Goal: Information Seeking & Learning: Learn about a topic

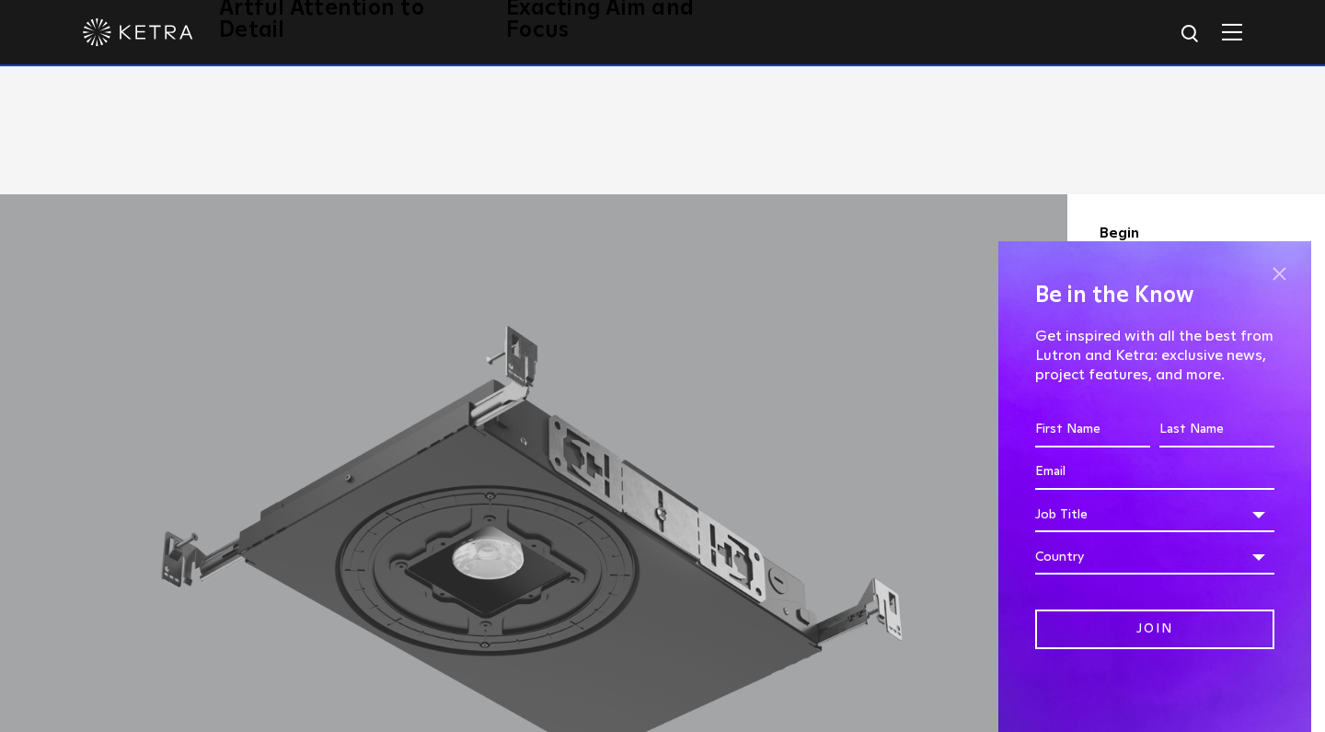
click at [1281, 276] on span at bounding box center [1279, 273] width 28 height 28
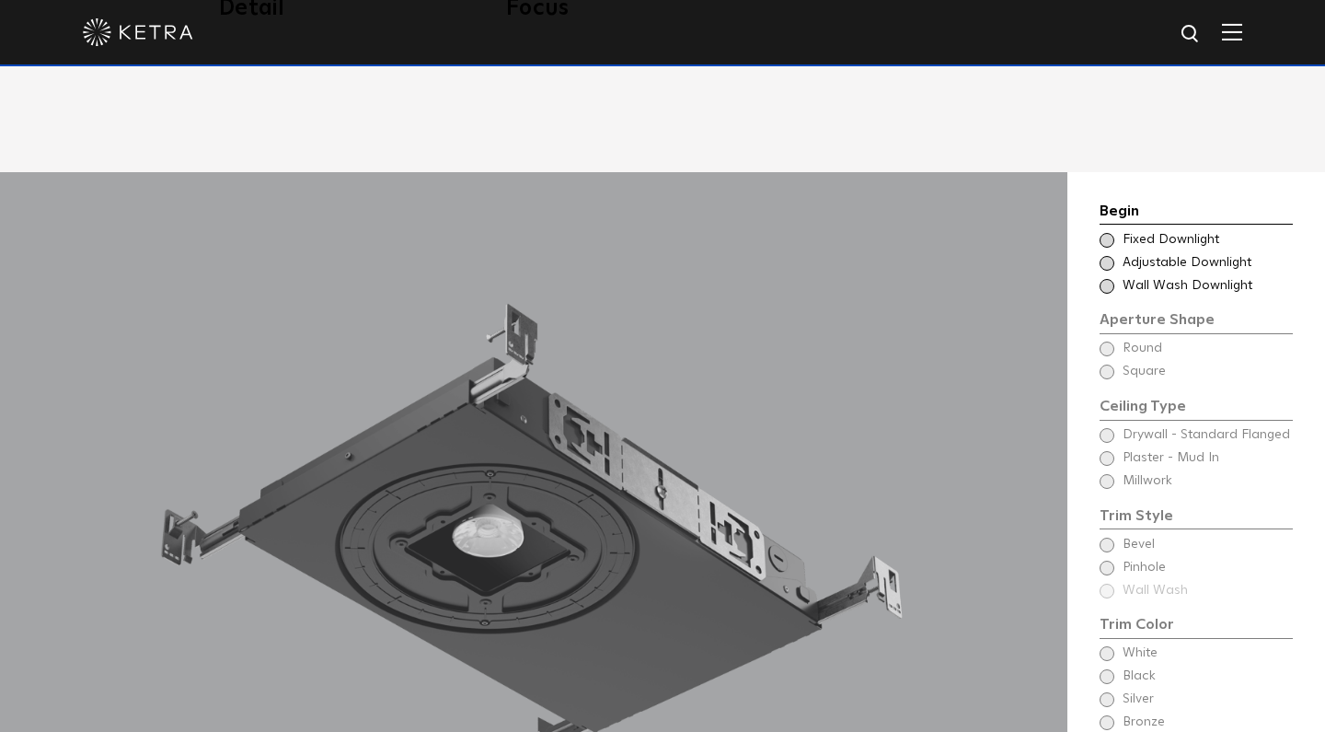
scroll to position [1481, 0]
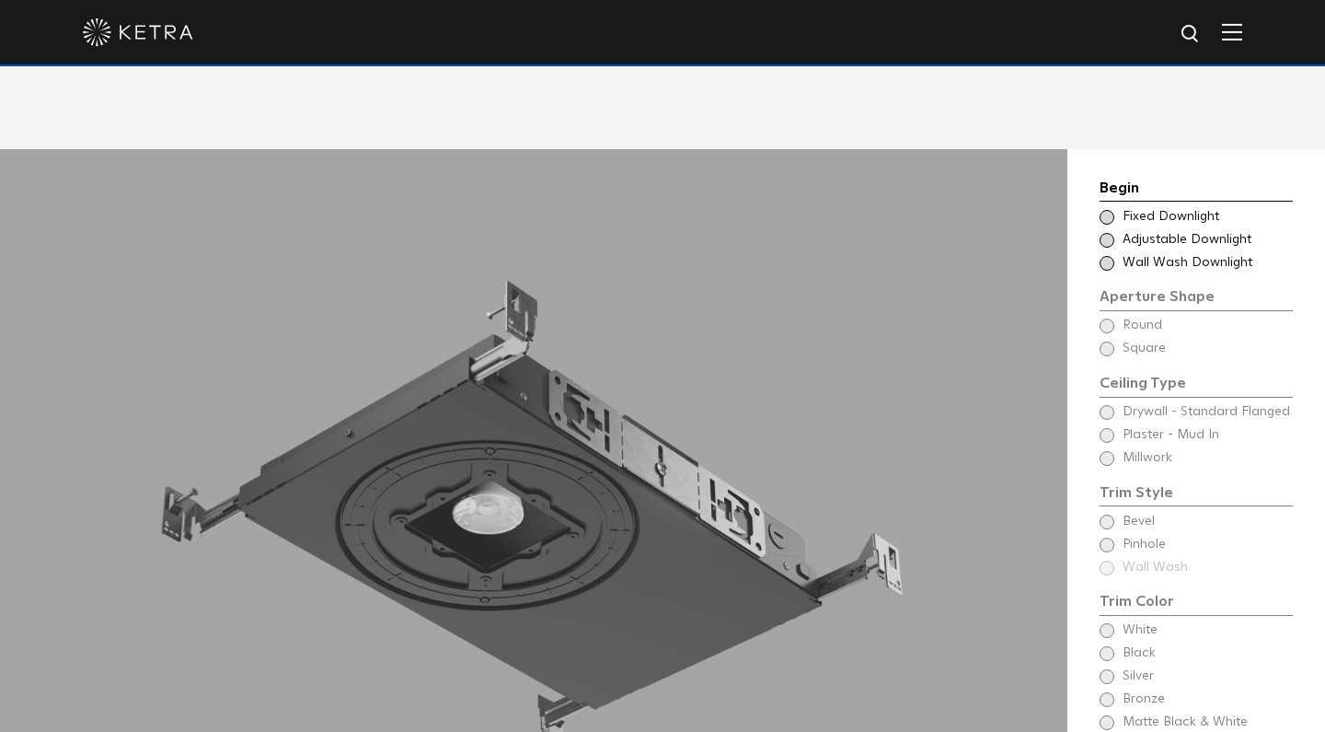
click at [1109, 210] on span at bounding box center [1107, 217] width 15 height 15
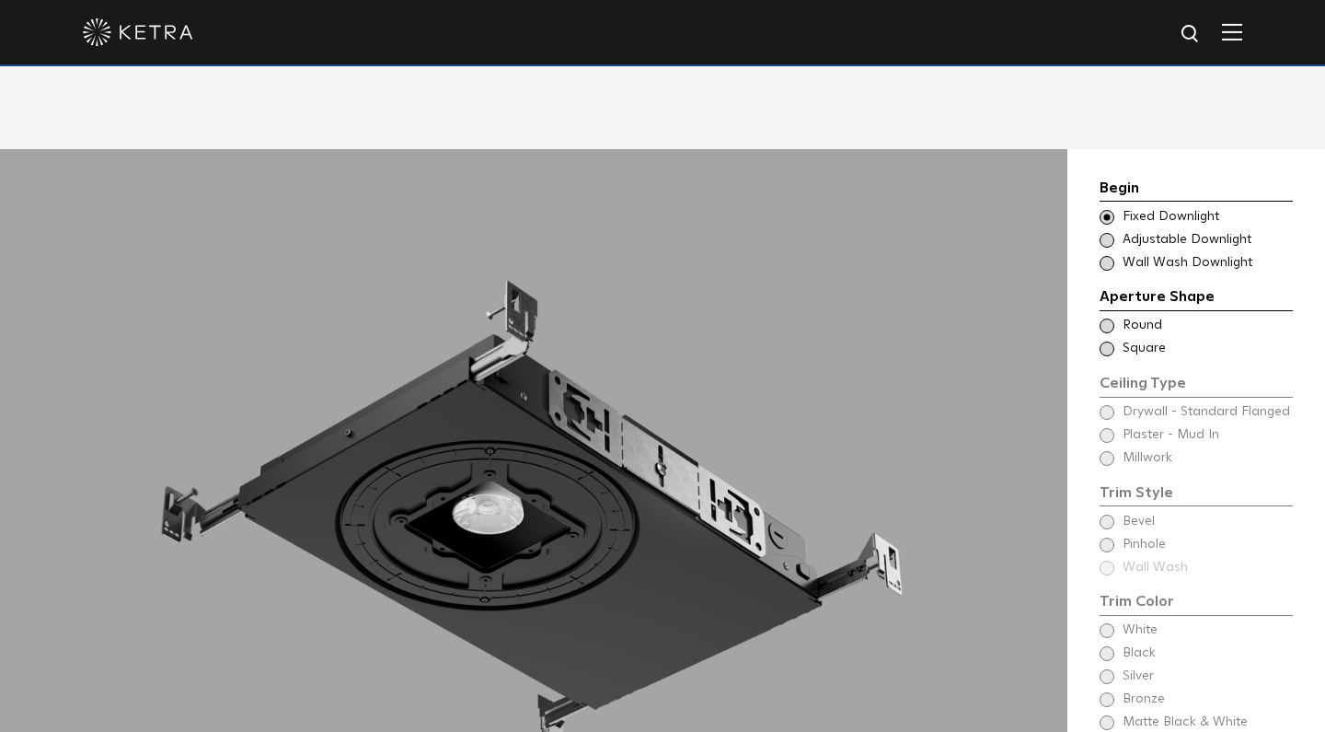
click at [1112, 233] on span at bounding box center [1107, 240] width 15 height 15
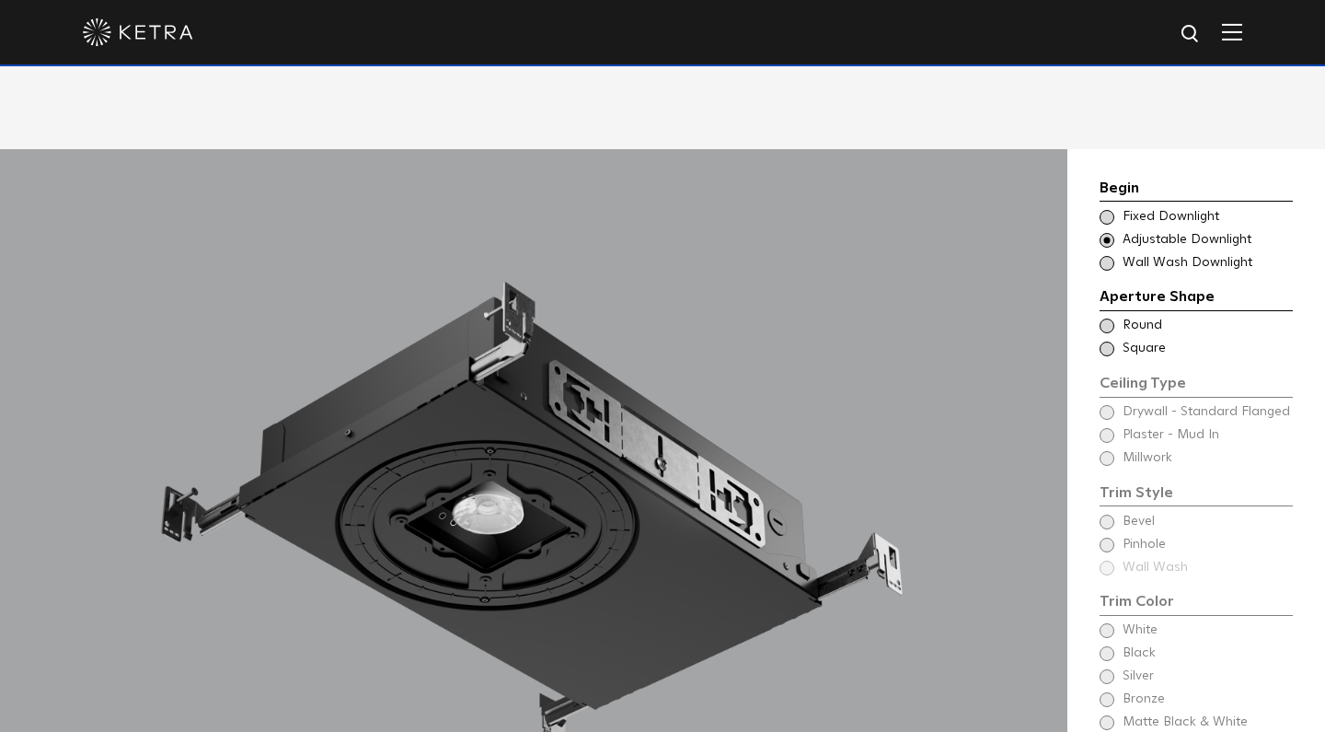
click at [1111, 256] on span at bounding box center [1107, 263] width 15 height 15
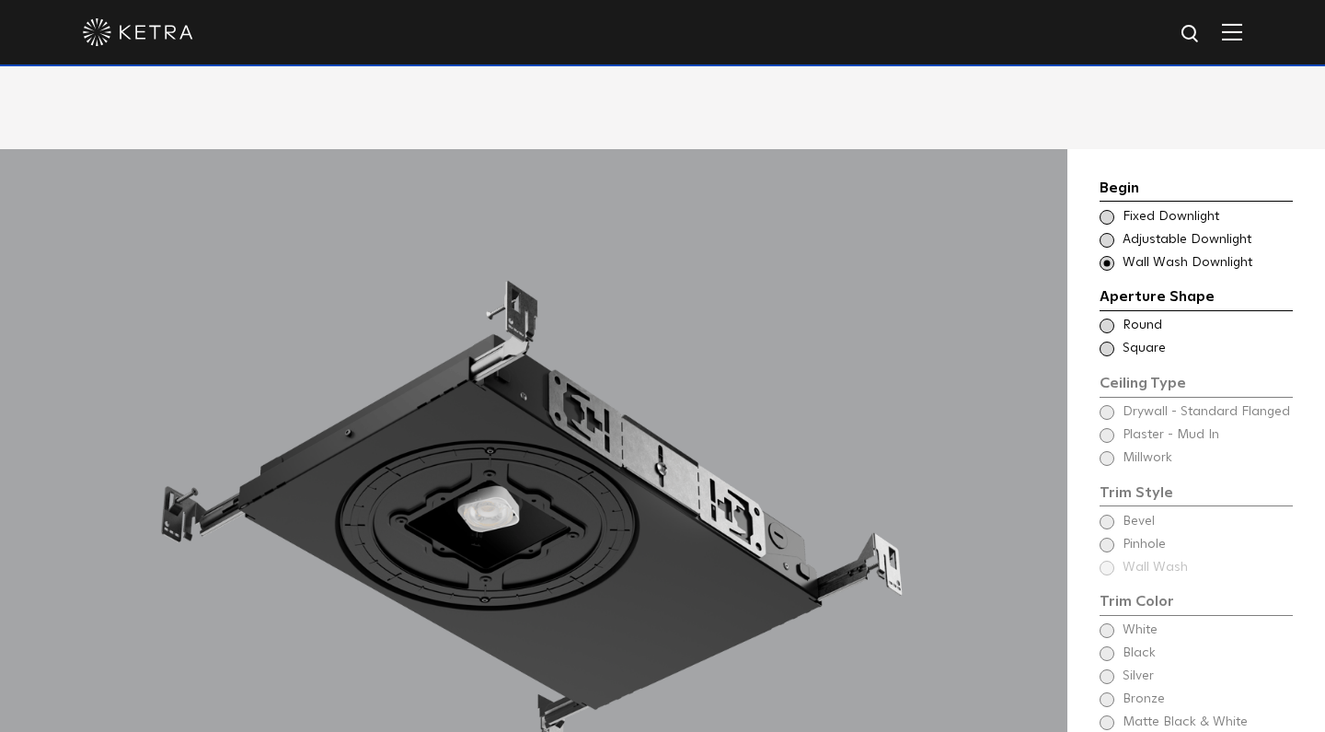
click at [1106, 210] on span at bounding box center [1107, 217] width 15 height 15
click at [1107, 318] on span at bounding box center [1107, 325] width 15 height 15
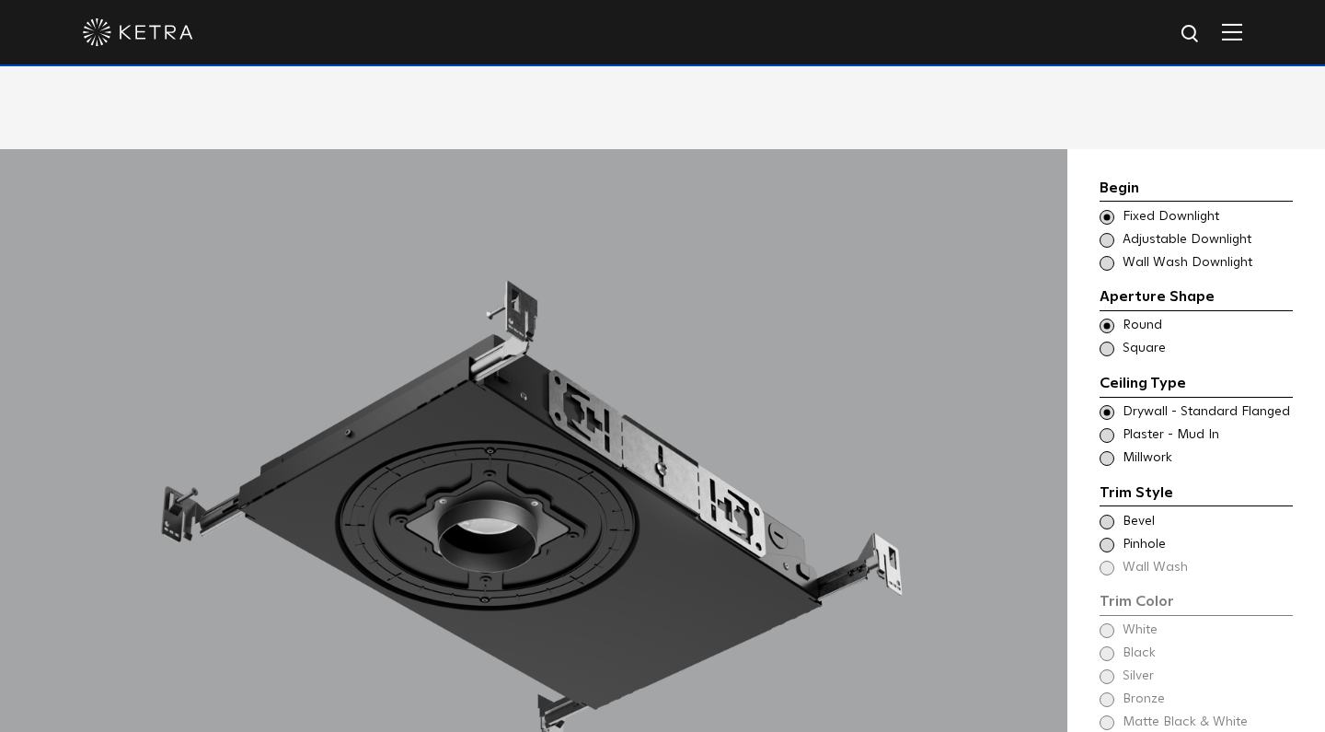
click at [1107, 318] on span at bounding box center [1107, 325] width 15 height 15
click at [1112, 341] on span at bounding box center [1107, 348] width 15 height 15
click at [1110, 428] on span at bounding box center [1107, 435] width 15 height 15
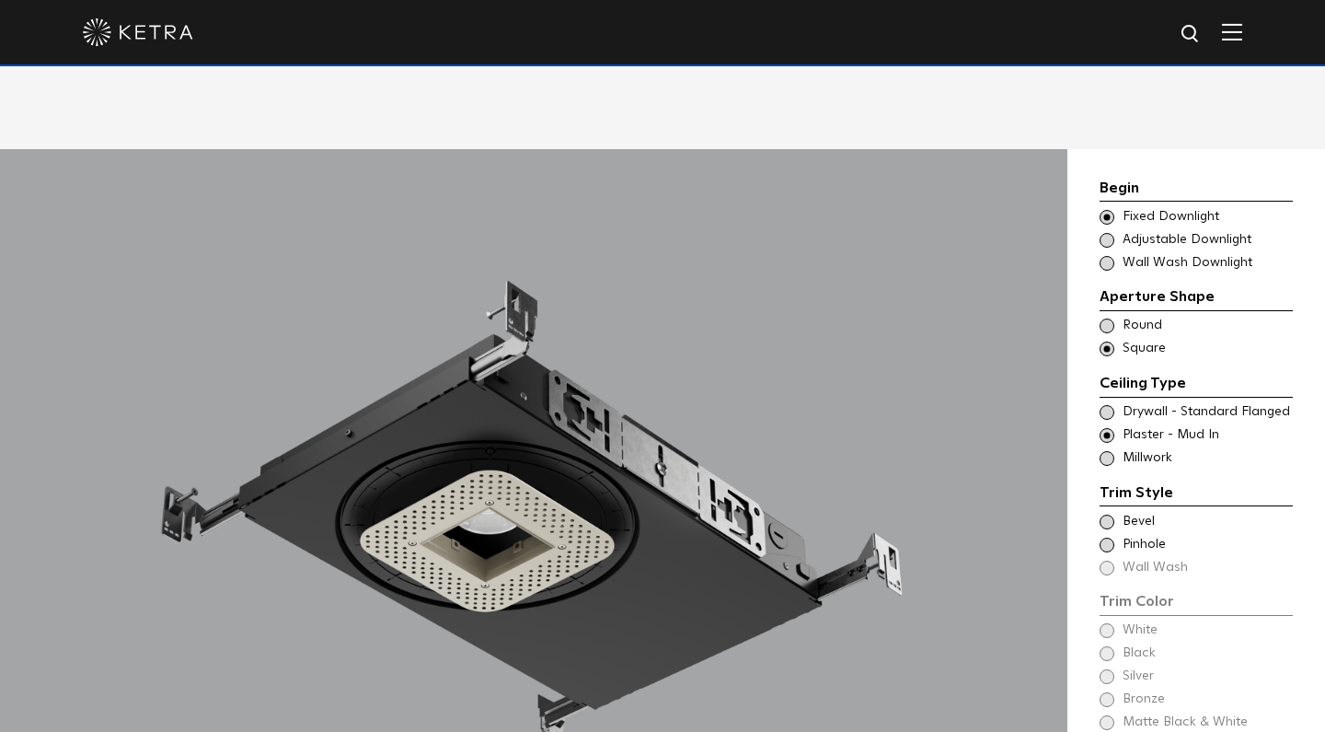
click at [1108, 405] on span at bounding box center [1107, 412] width 15 height 15
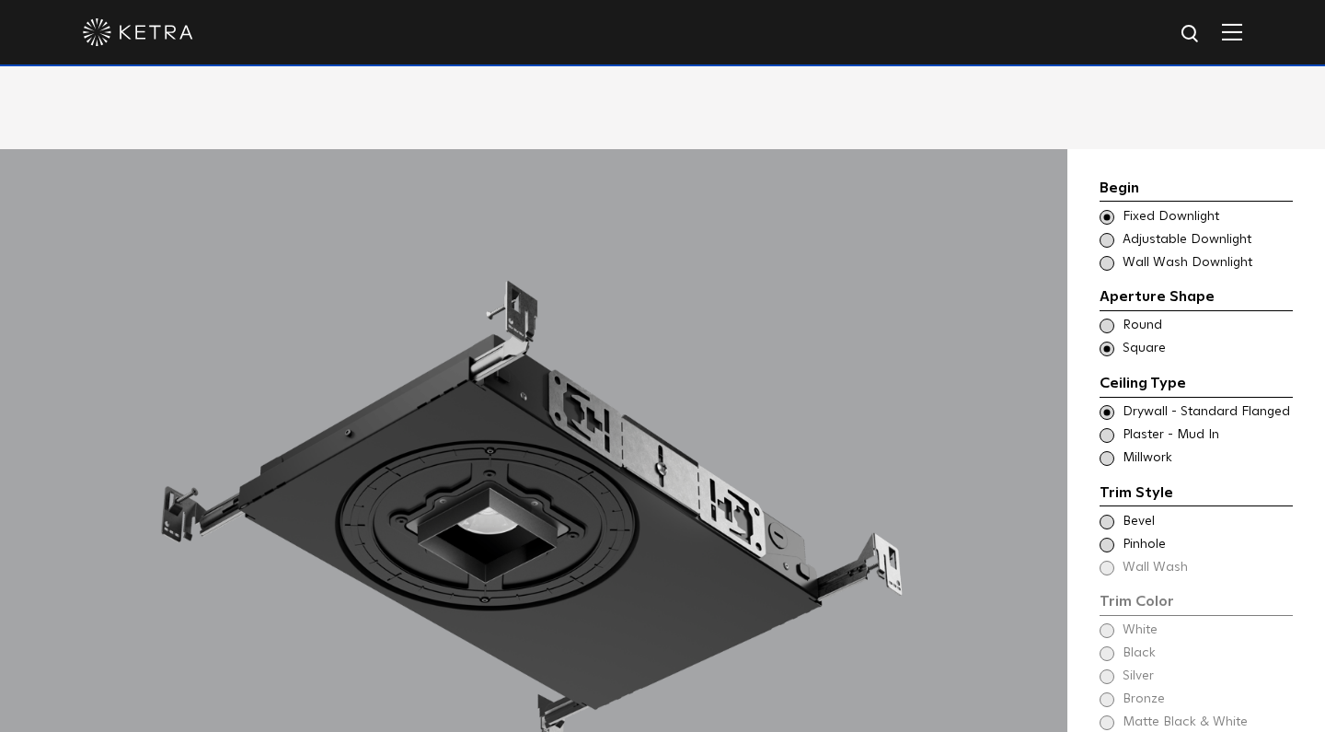
click at [1106, 428] on span at bounding box center [1107, 435] width 15 height 15
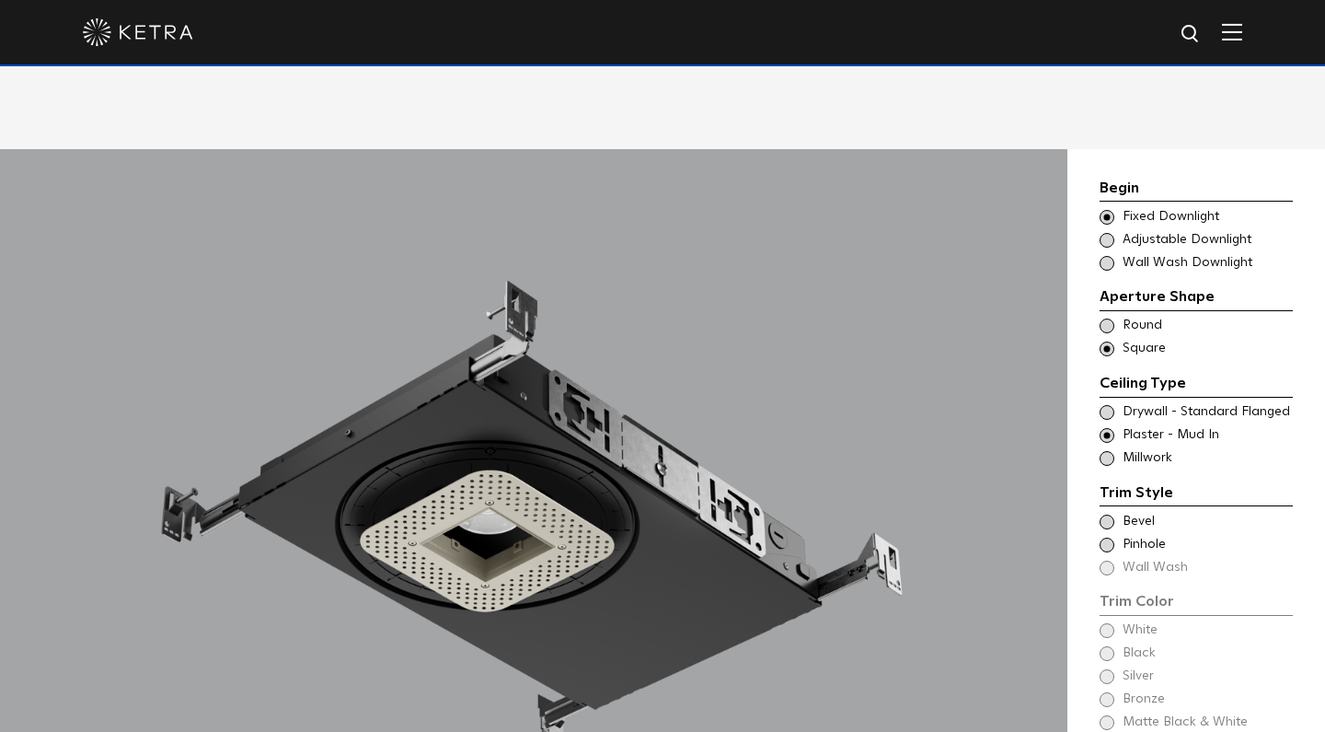
click at [1107, 451] on span at bounding box center [1107, 458] width 15 height 15
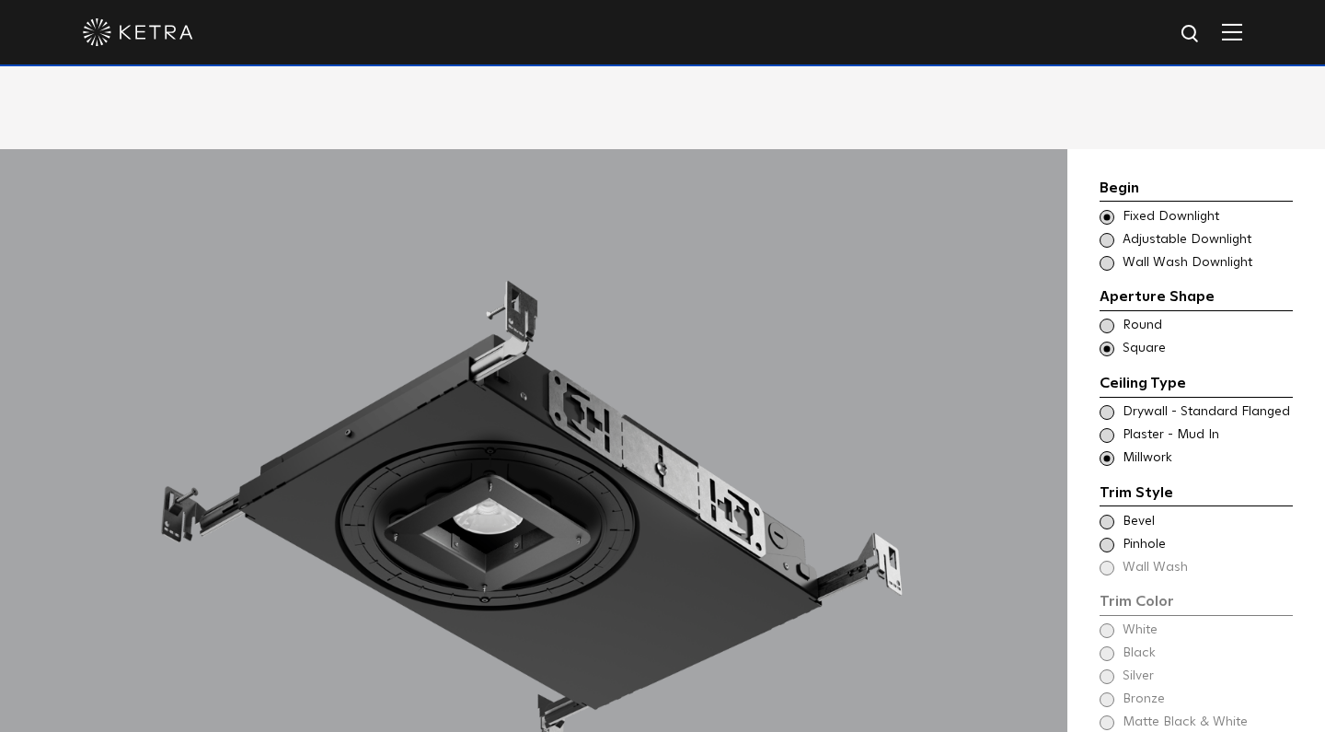
click at [1108, 405] on span at bounding box center [1107, 412] width 15 height 15
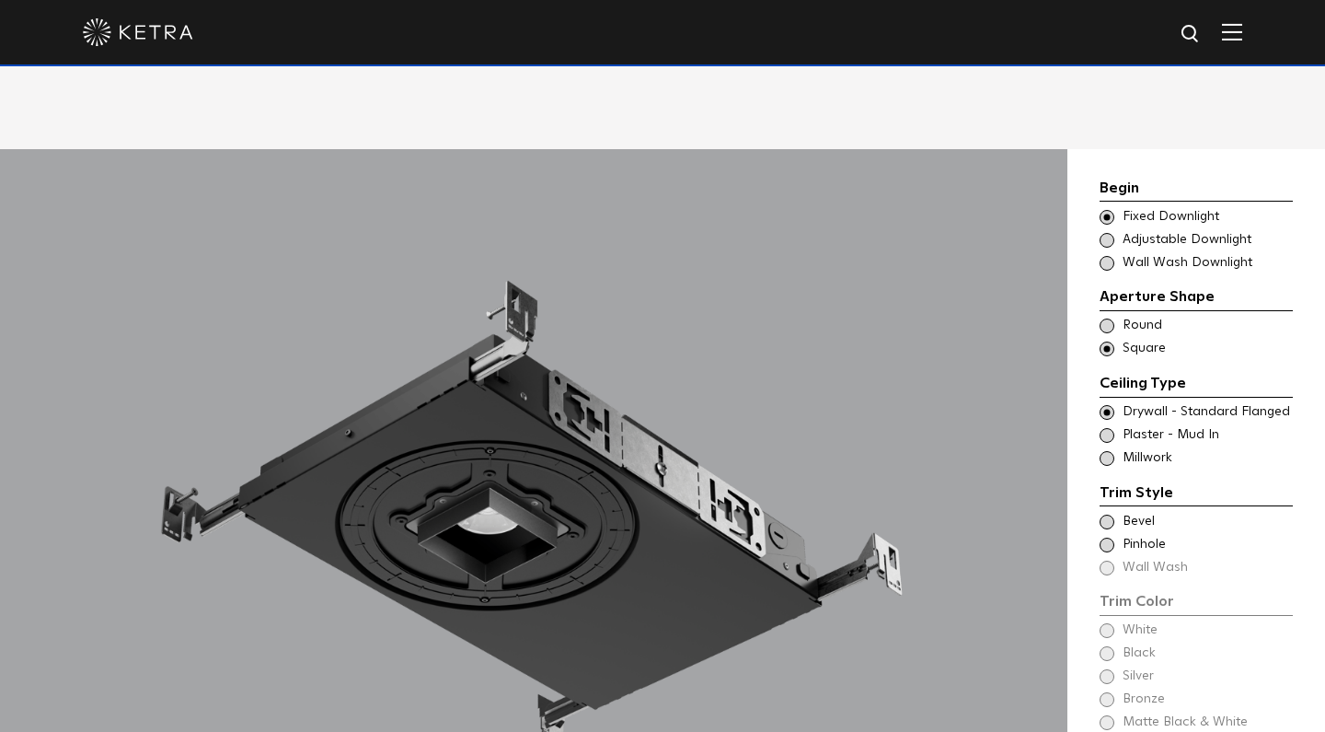
click at [1104, 514] on span at bounding box center [1107, 521] width 15 height 15
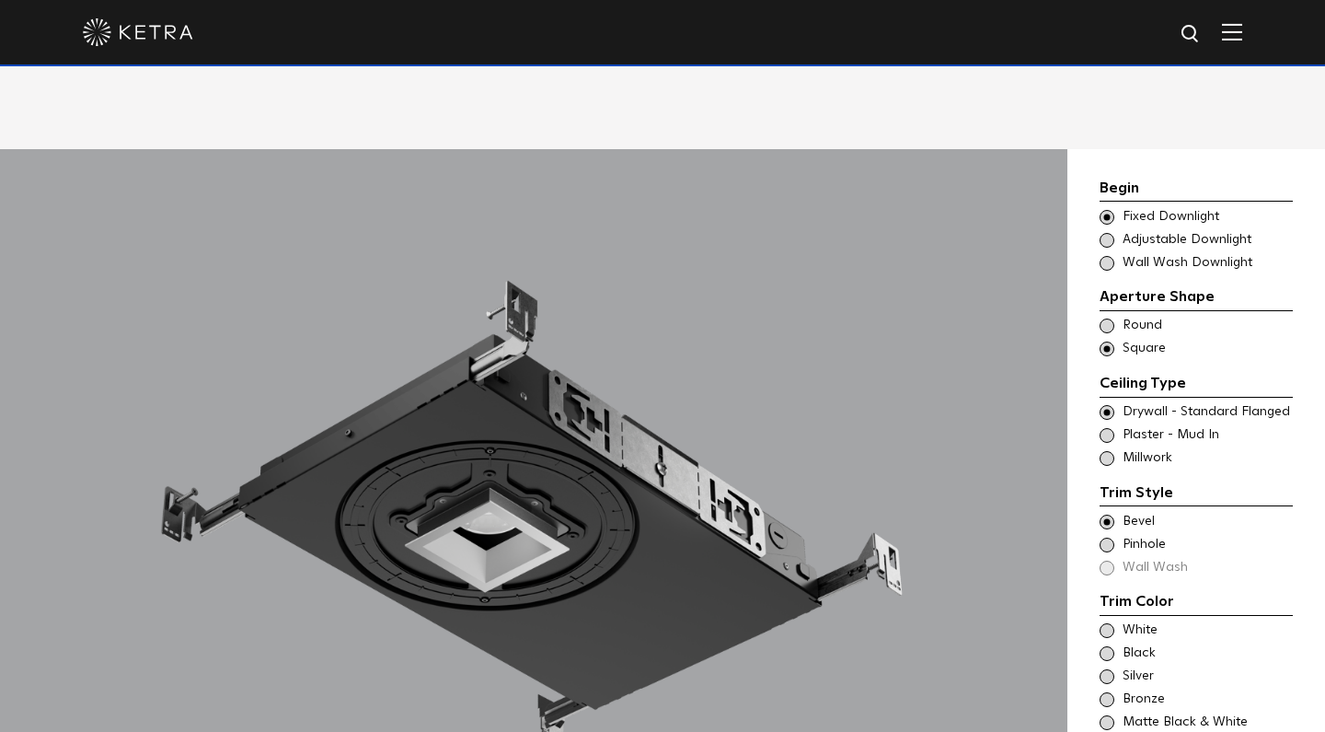
click at [1101, 428] on span at bounding box center [1107, 435] width 15 height 15
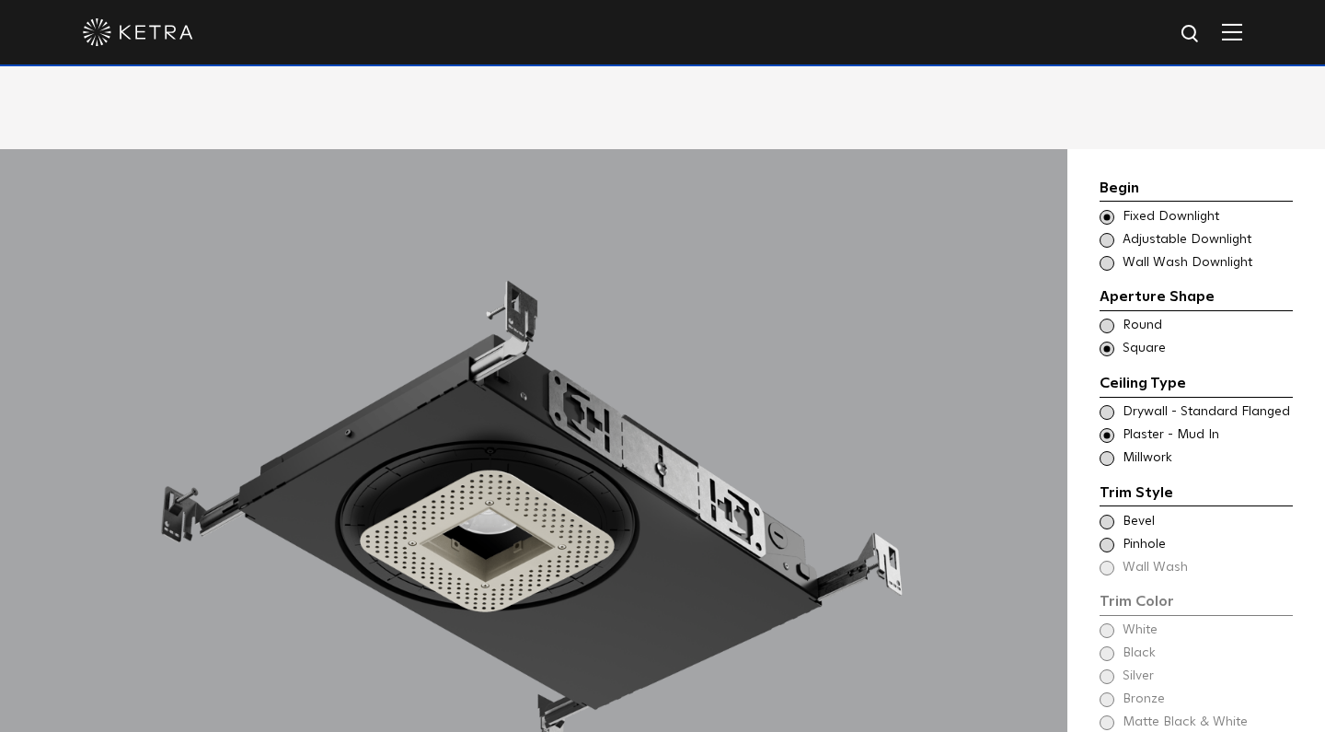
click at [1106, 514] on span at bounding box center [1107, 521] width 15 height 15
click at [1102, 405] on span at bounding box center [1107, 412] width 15 height 15
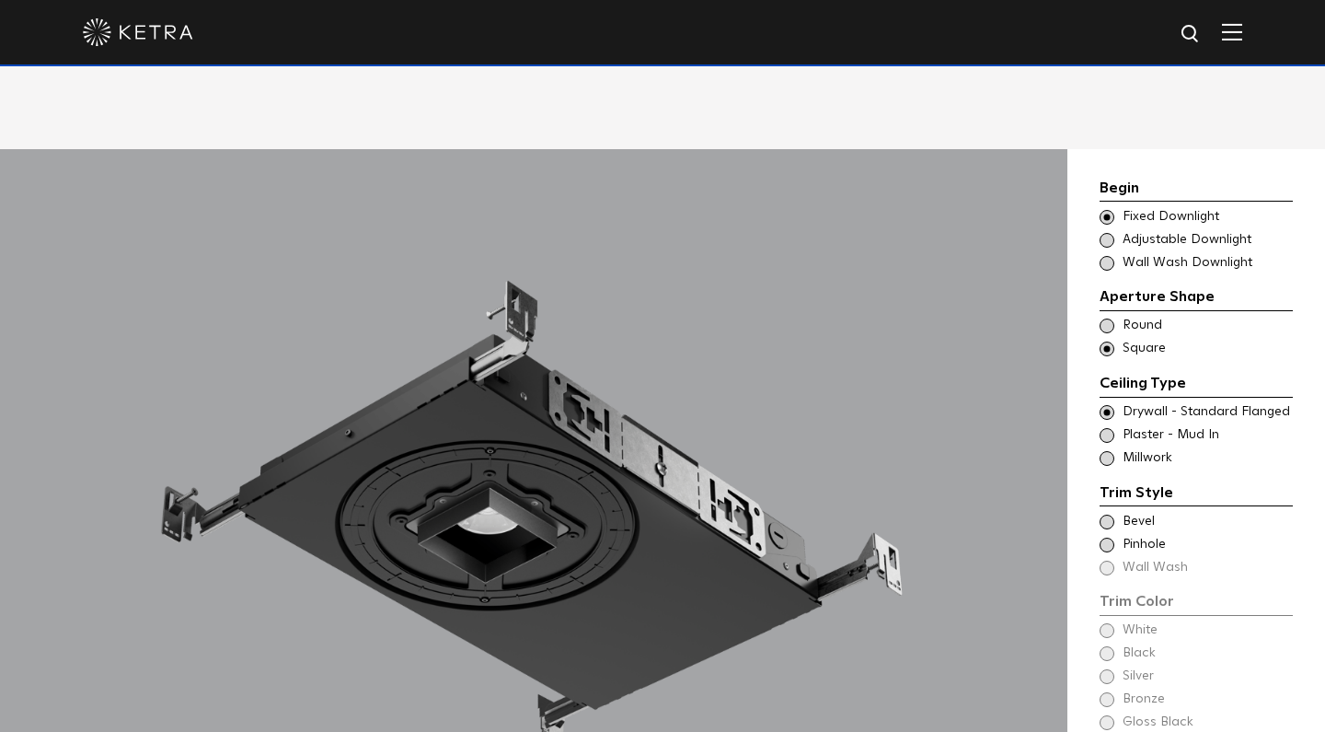
click at [1108, 514] on span at bounding box center [1107, 521] width 15 height 15
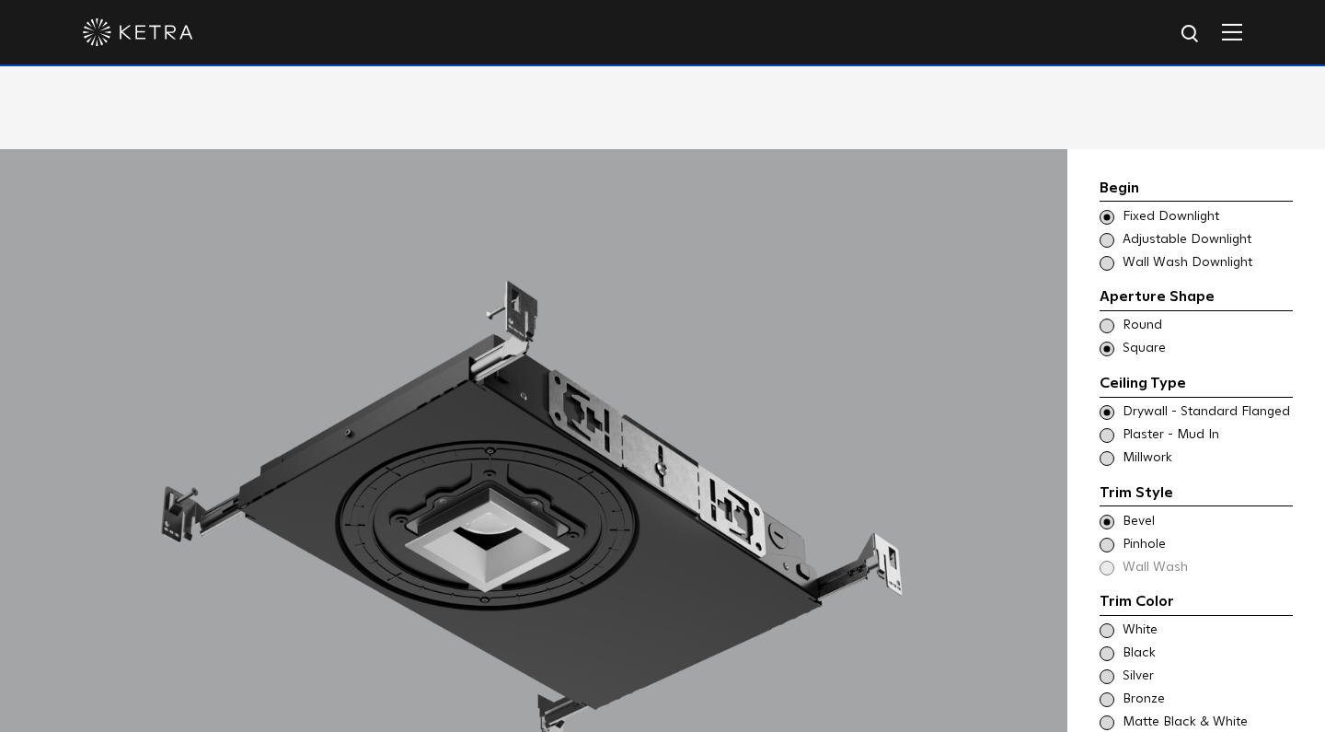
click at [1105, 451] on span at bounding box center [1107, 458] width 15 height 15
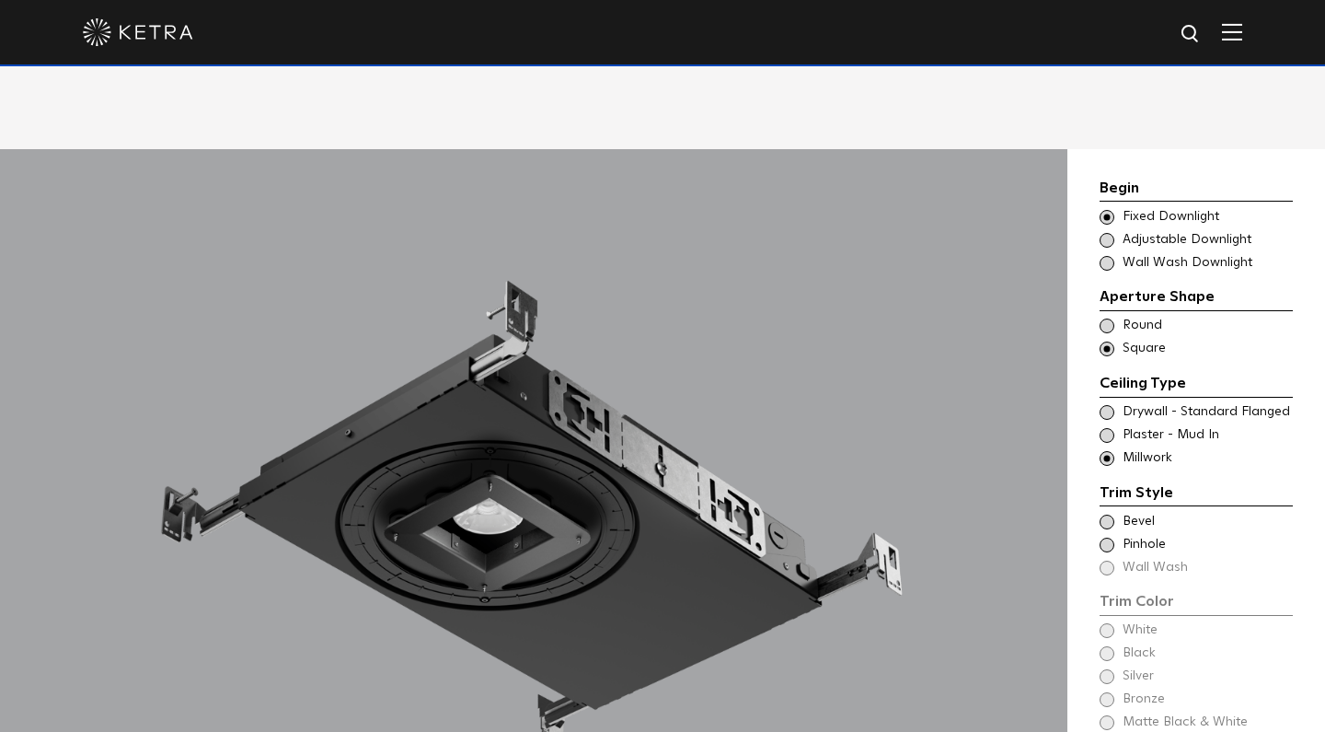
click at [1107, 514] on span at bounding box center [1107, 521] width 15 height 15
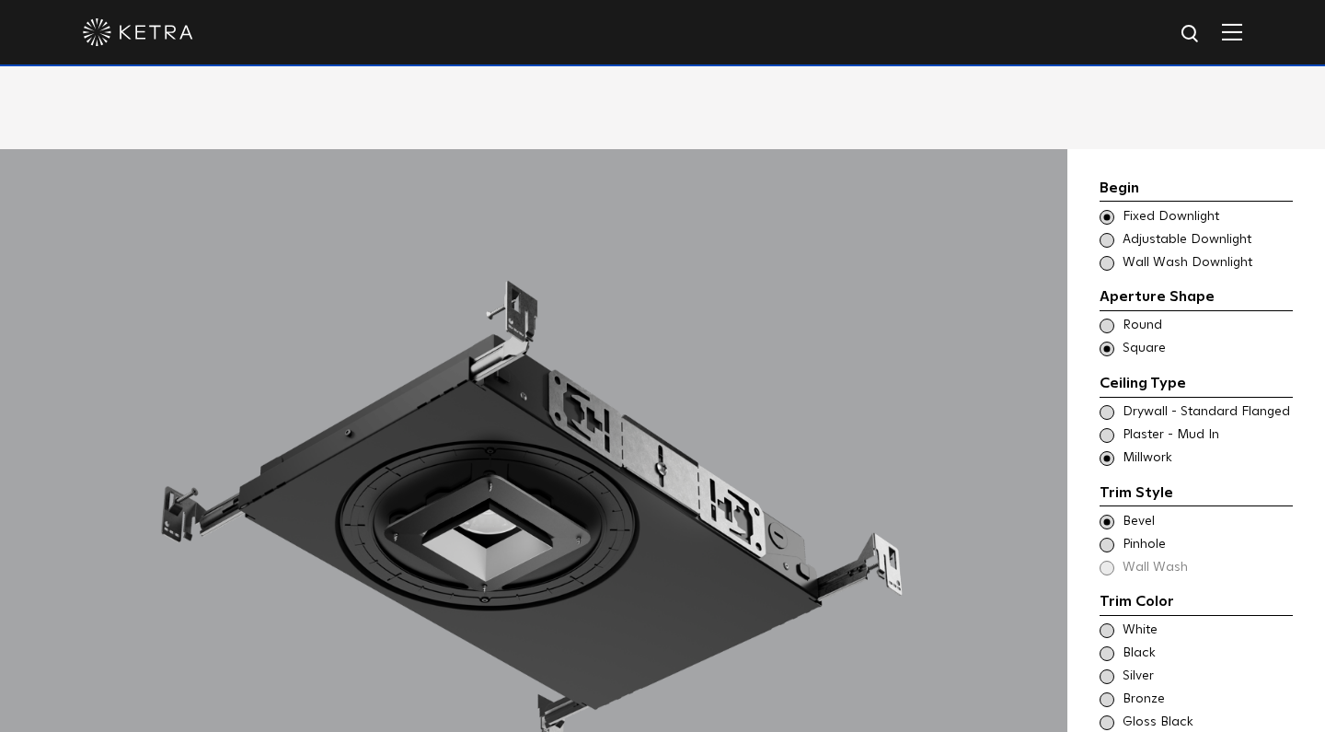
click at [1106, 646] on span at bounding box center [1107, 653] width 15 height 15
click at [1108, 692] on span at bounding box center [1107, 699] width 15 height 15
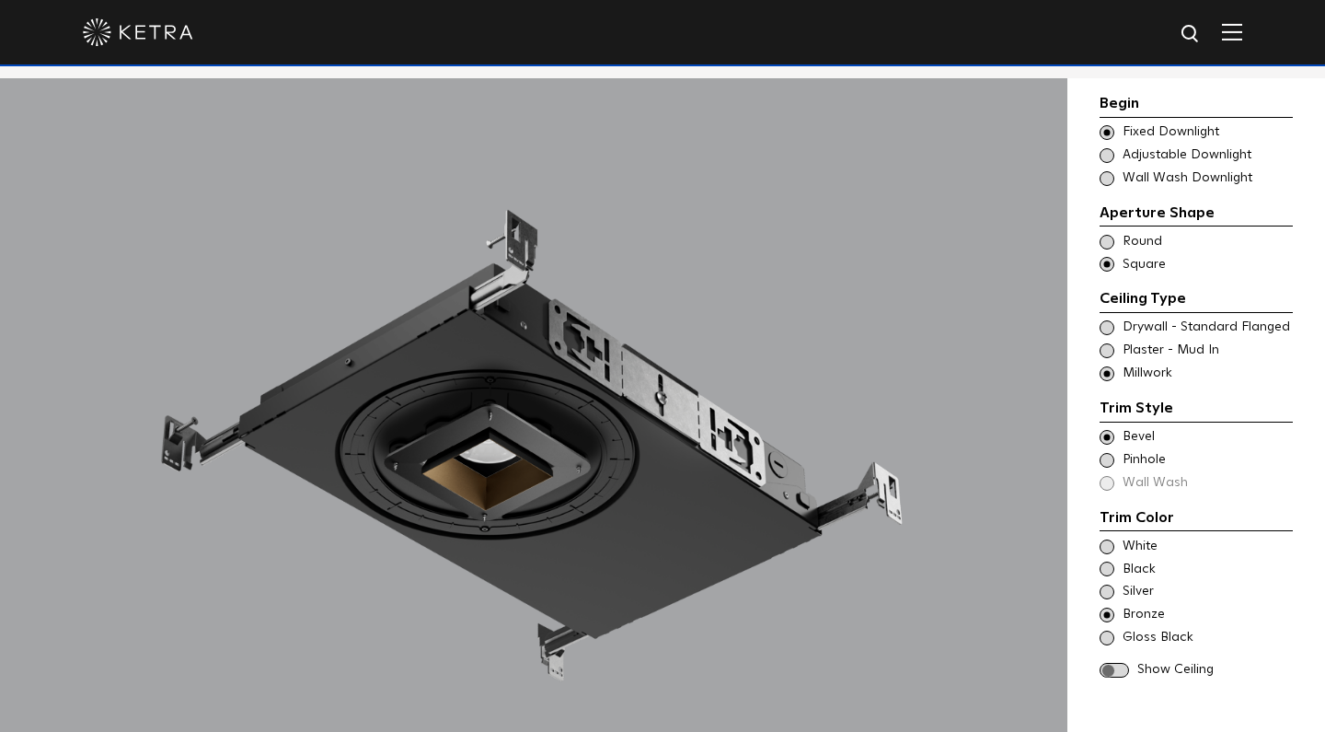
scroll to position [1561, 0]
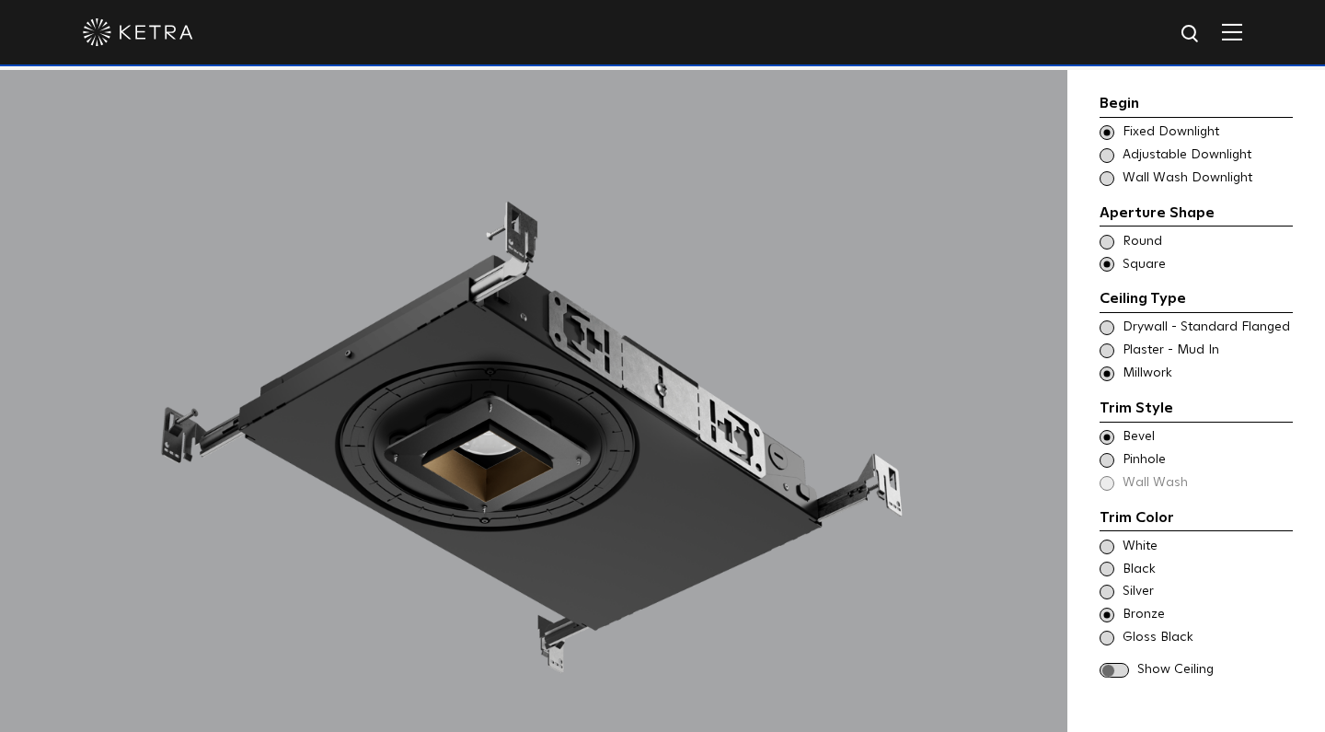
click at [1123, 663] on span at bounding box center [1114, 671] width 29 height 16
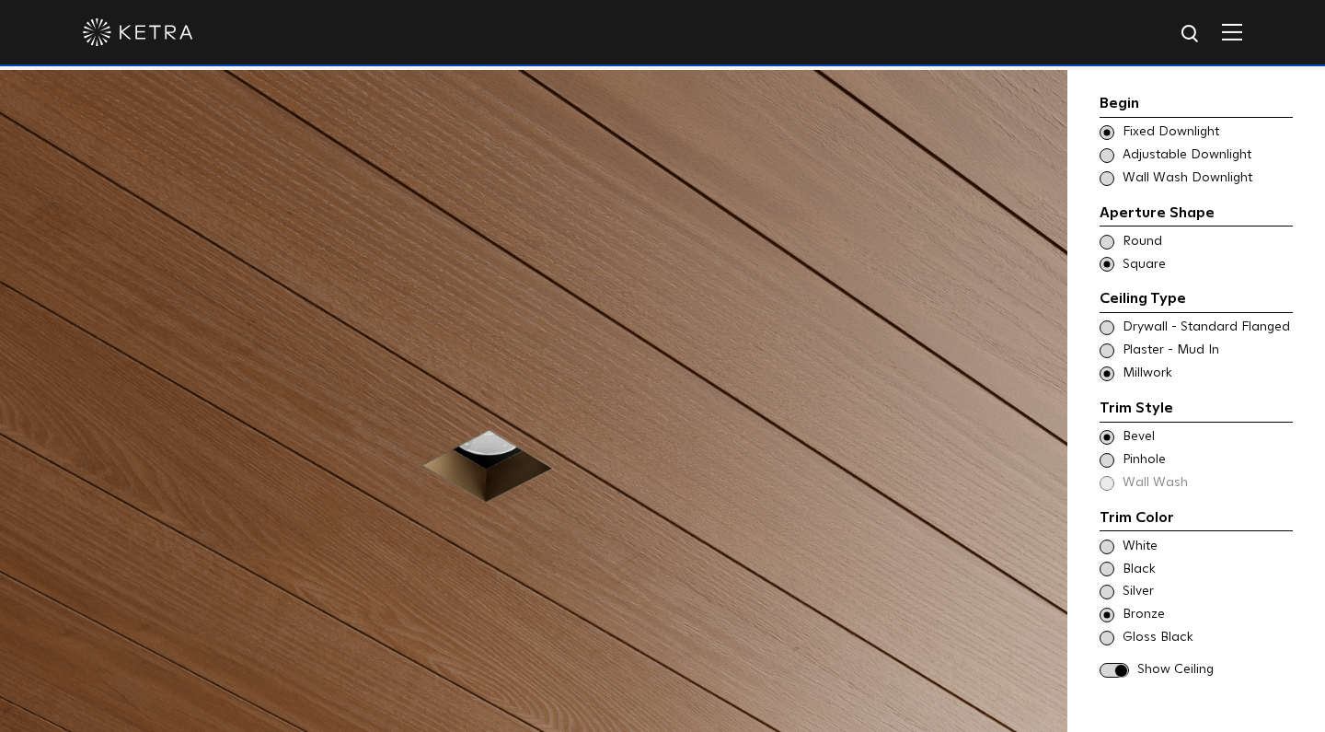
click at [1106, 584] on span at bounding box center [1107, 591] width 15 height 15
click at [1102, 346] on span at bounding box center [1107, 350] width 15 height 15
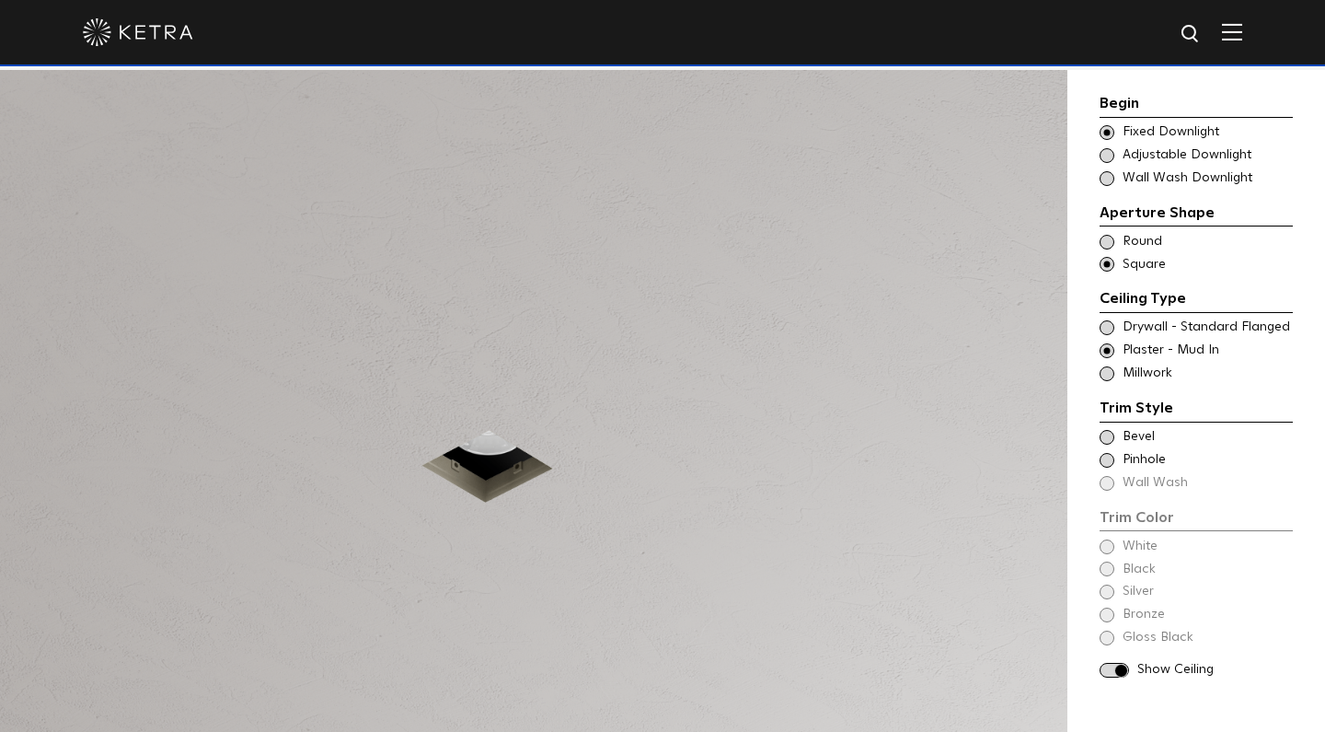
click at [1108, 432] on span at bounding box center [1107, 437] width 15 height 15
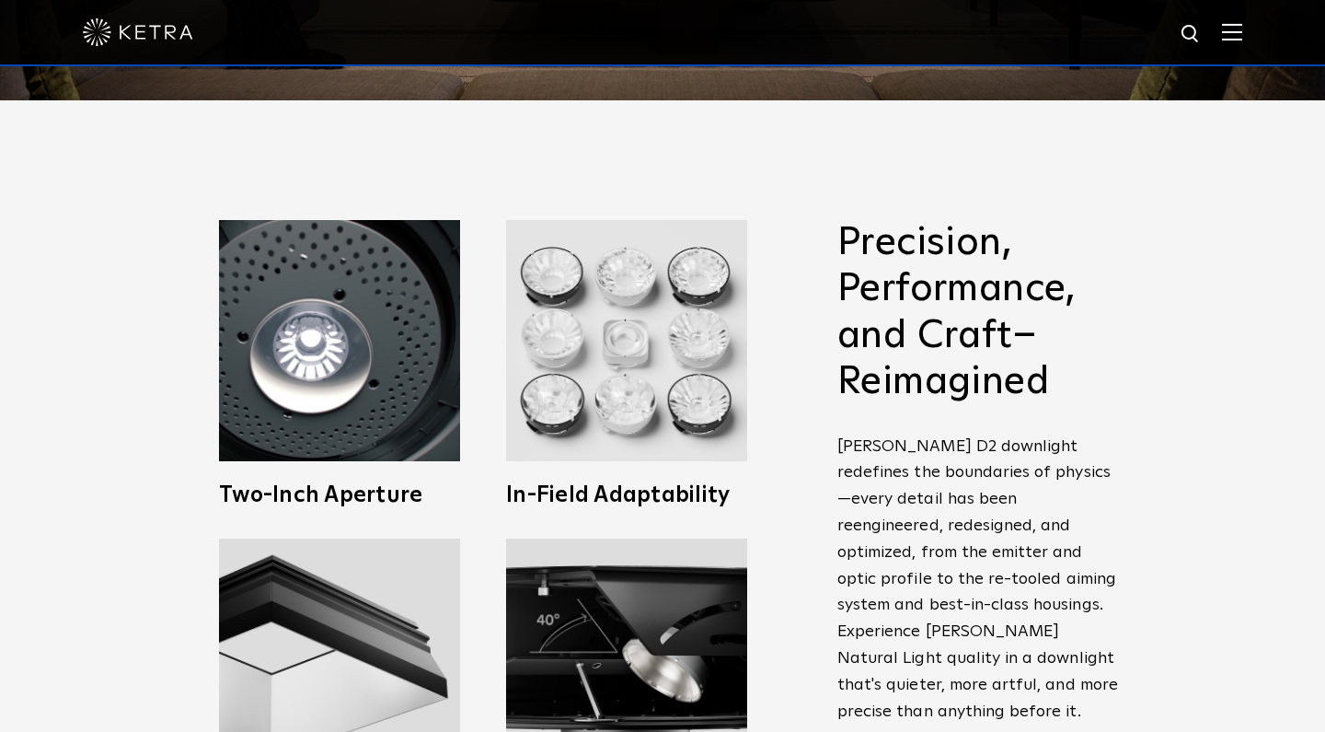
scroll to position [461, 0]
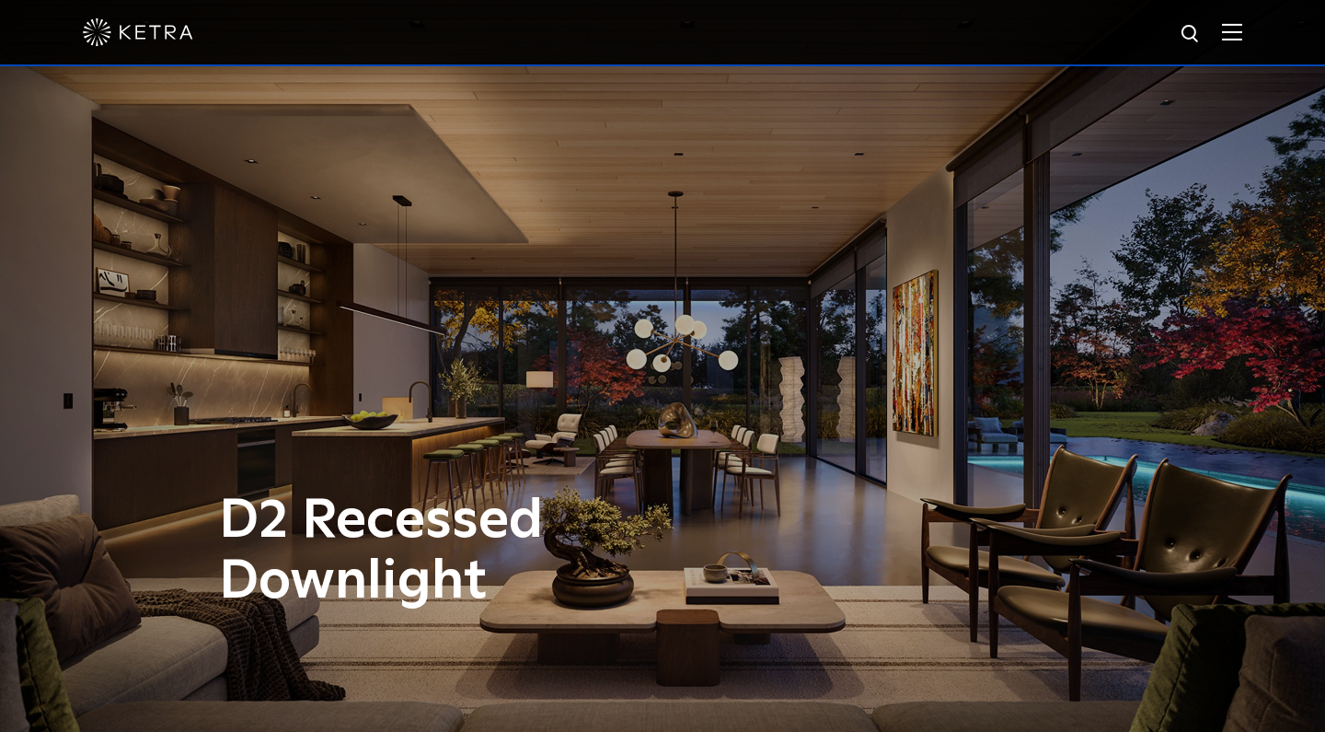
click at [1228, 27] on img at bounding box center [1232, 31] width 20 height 17
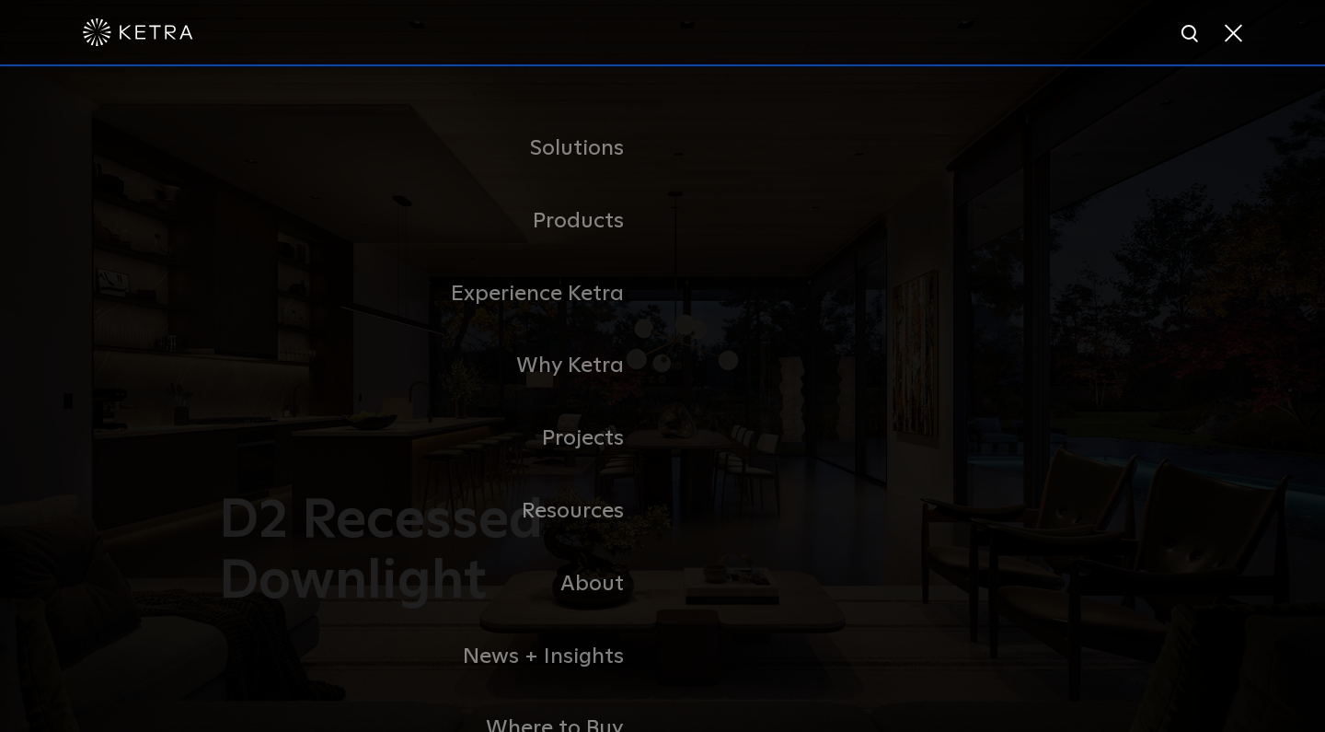
click at [1233, 33] on span at bounding box center [1232, 32] width 20 height 18
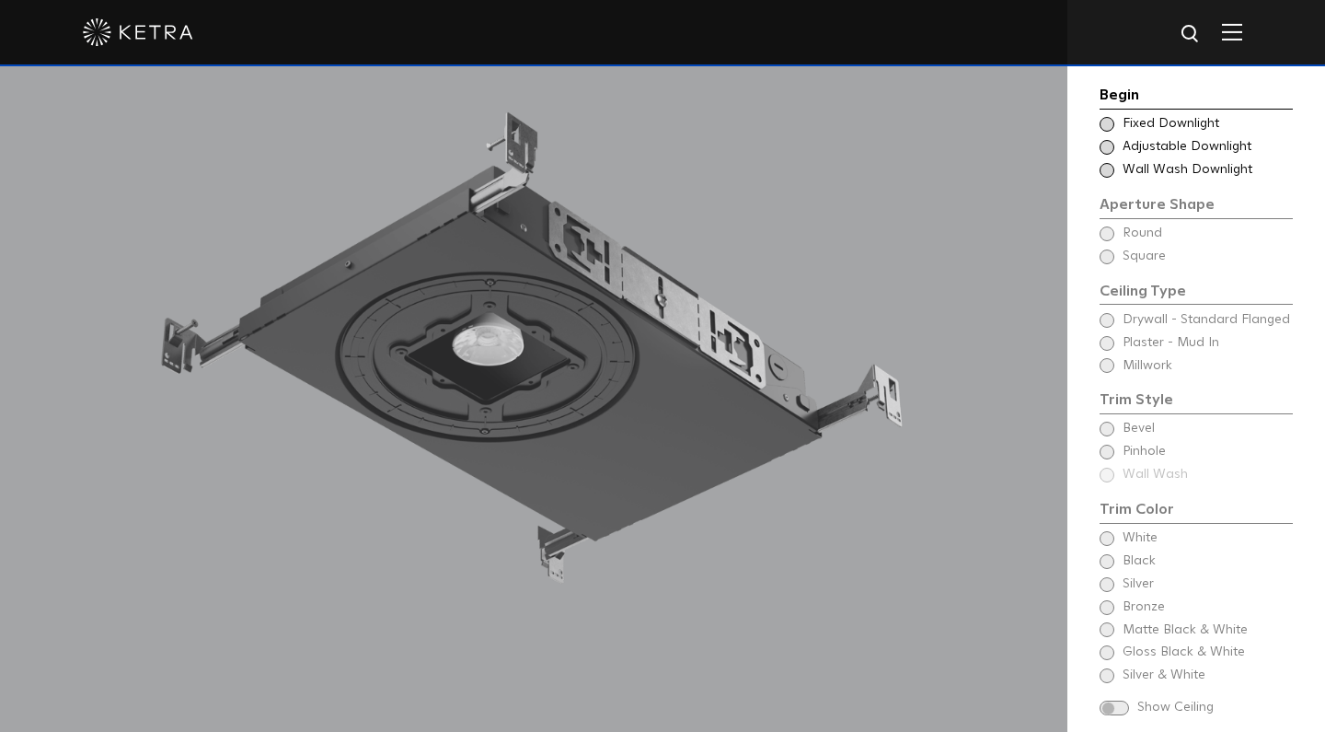
scroll to position [1589, 0]
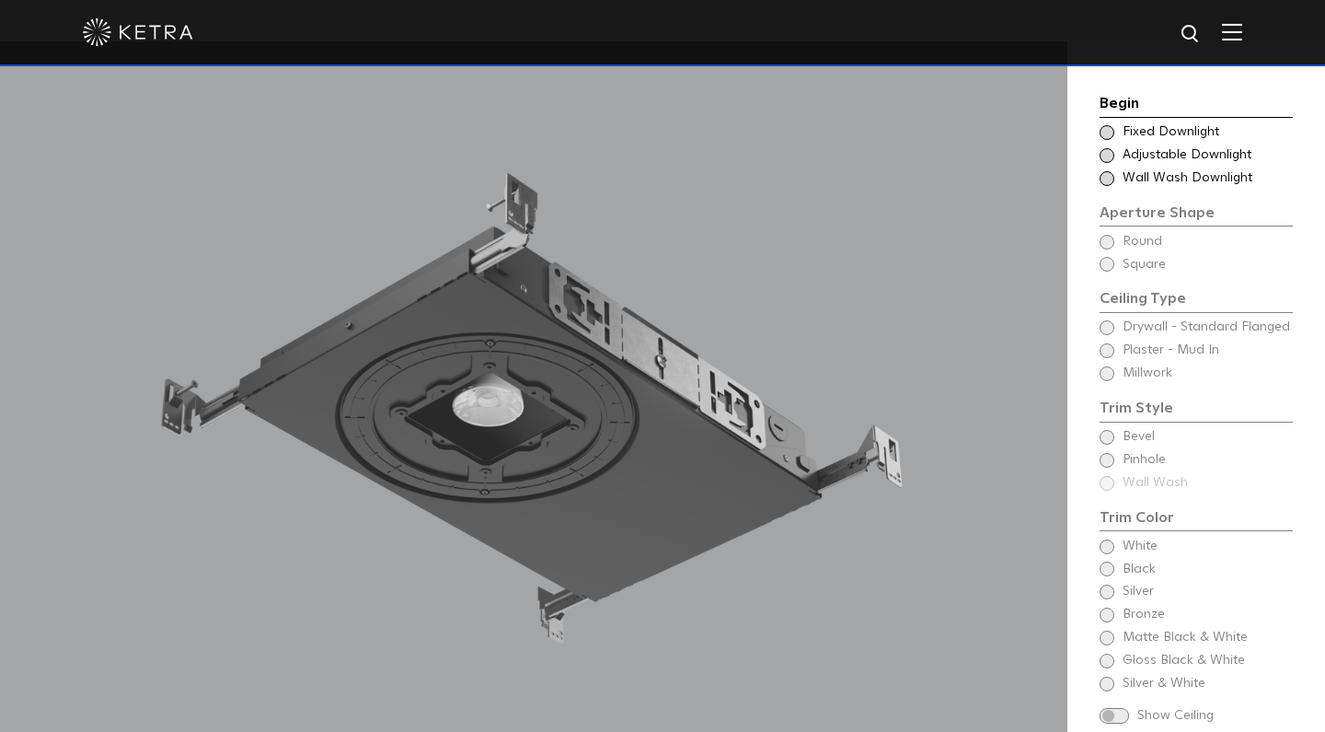
click at [1111, 134] on span at bounding box center [1107, 132] width 15 height 15
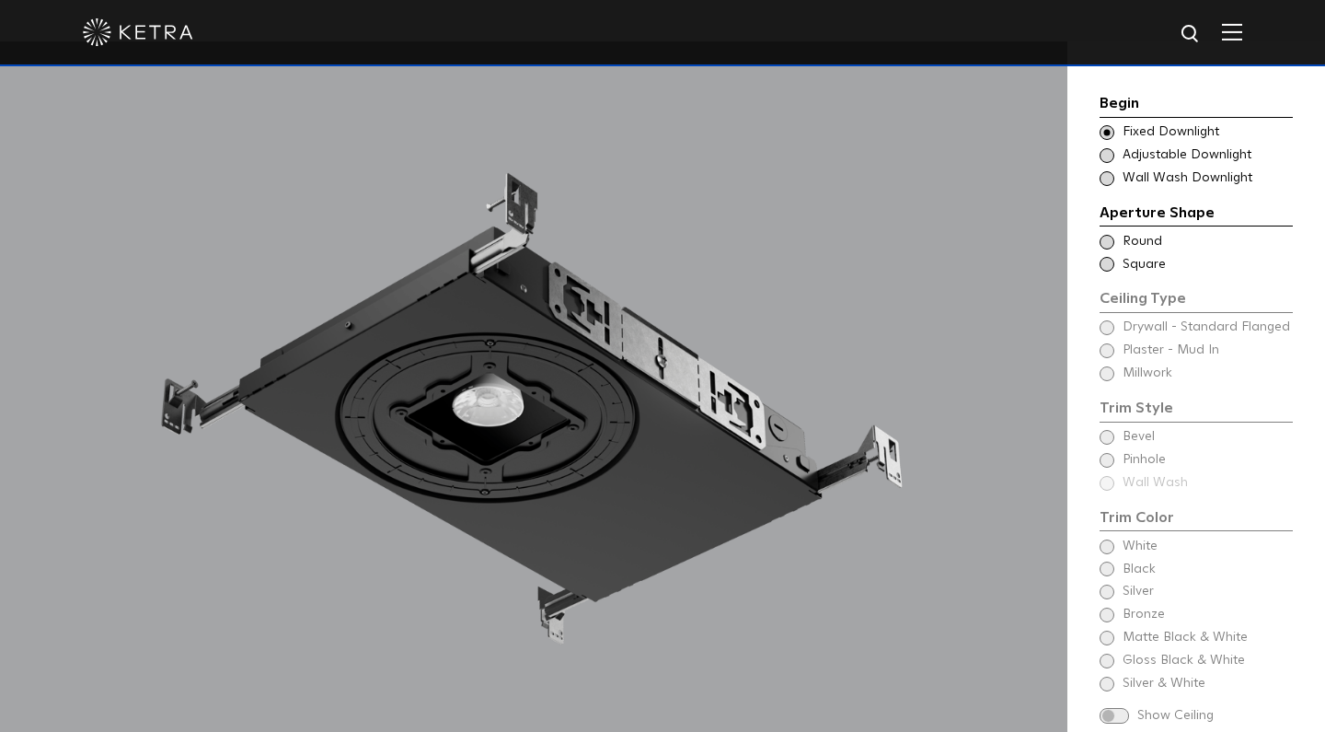
click at [1108, 262] on span at bounding box center [1107, 264] width 15 height 15
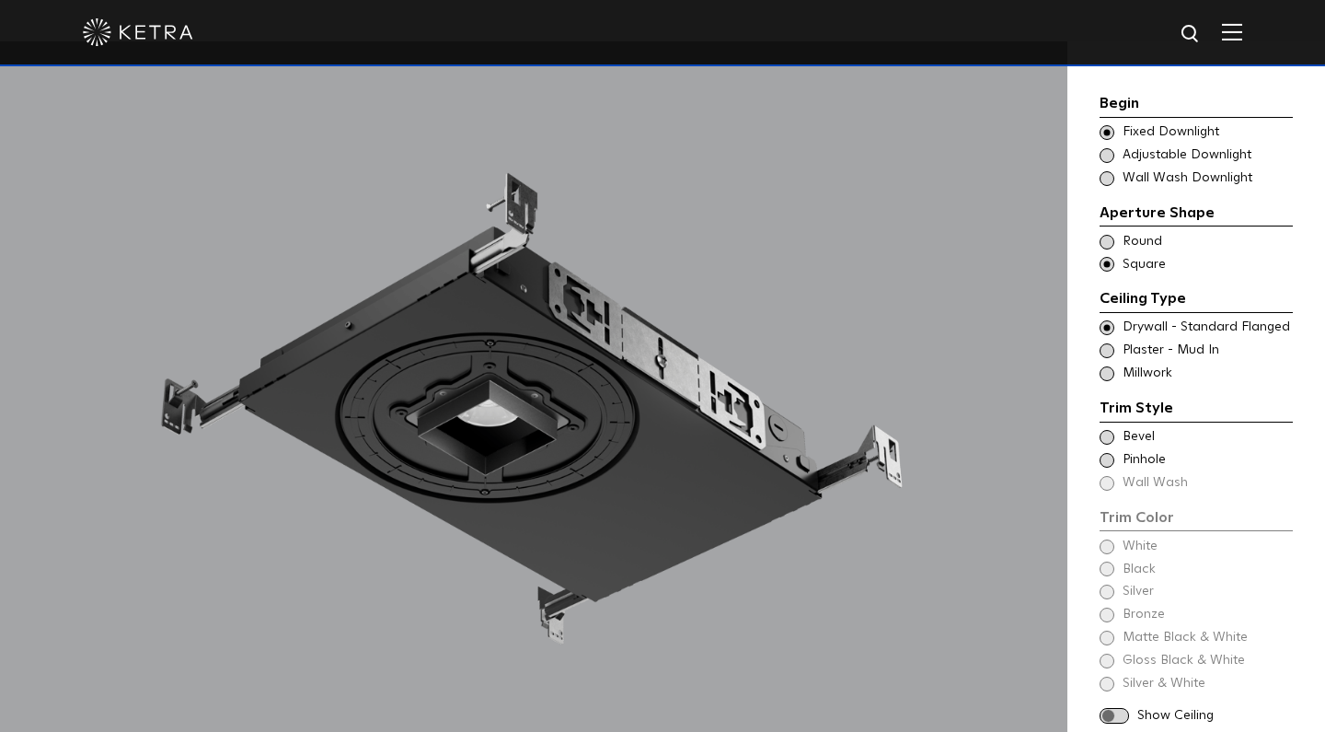
click at [1106, 350] on span at bounding box center [1107, 350] width 15 height 15
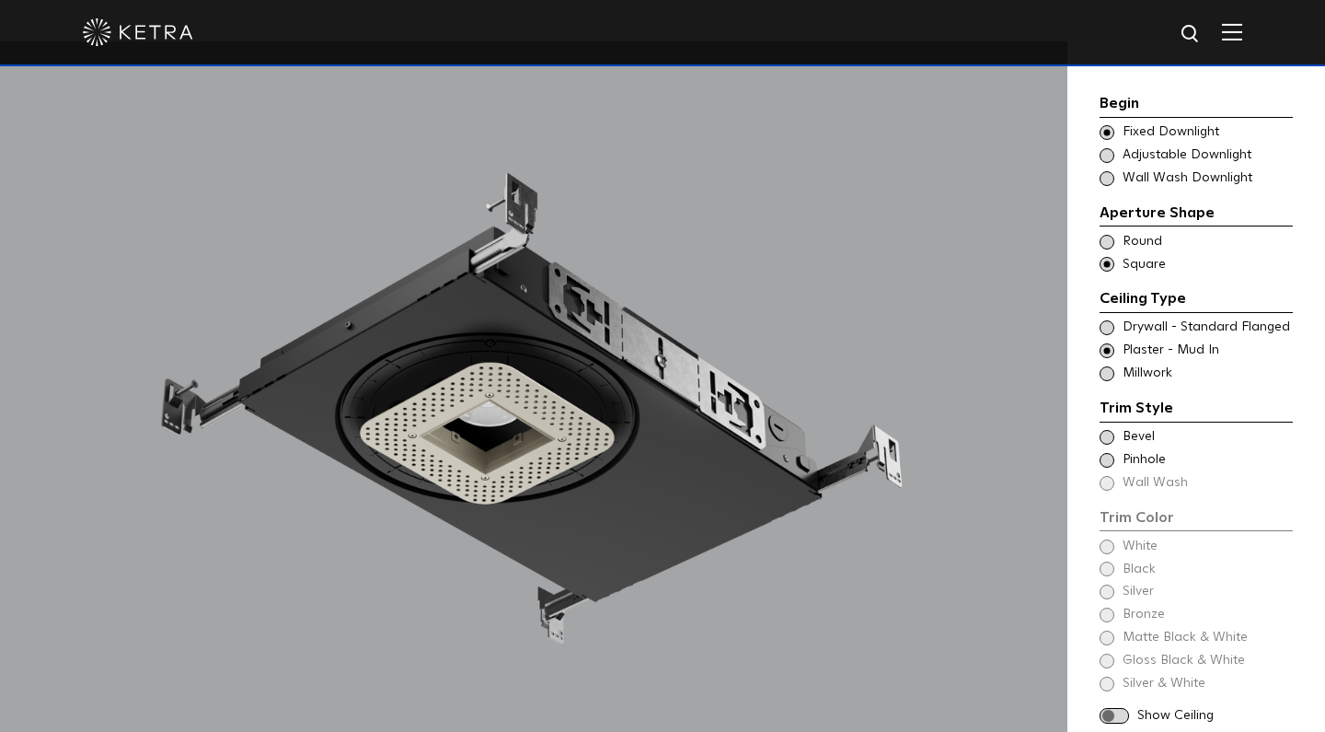
click at [1109, 430] on span at bounding box center [1107, 437] width 15 height 15
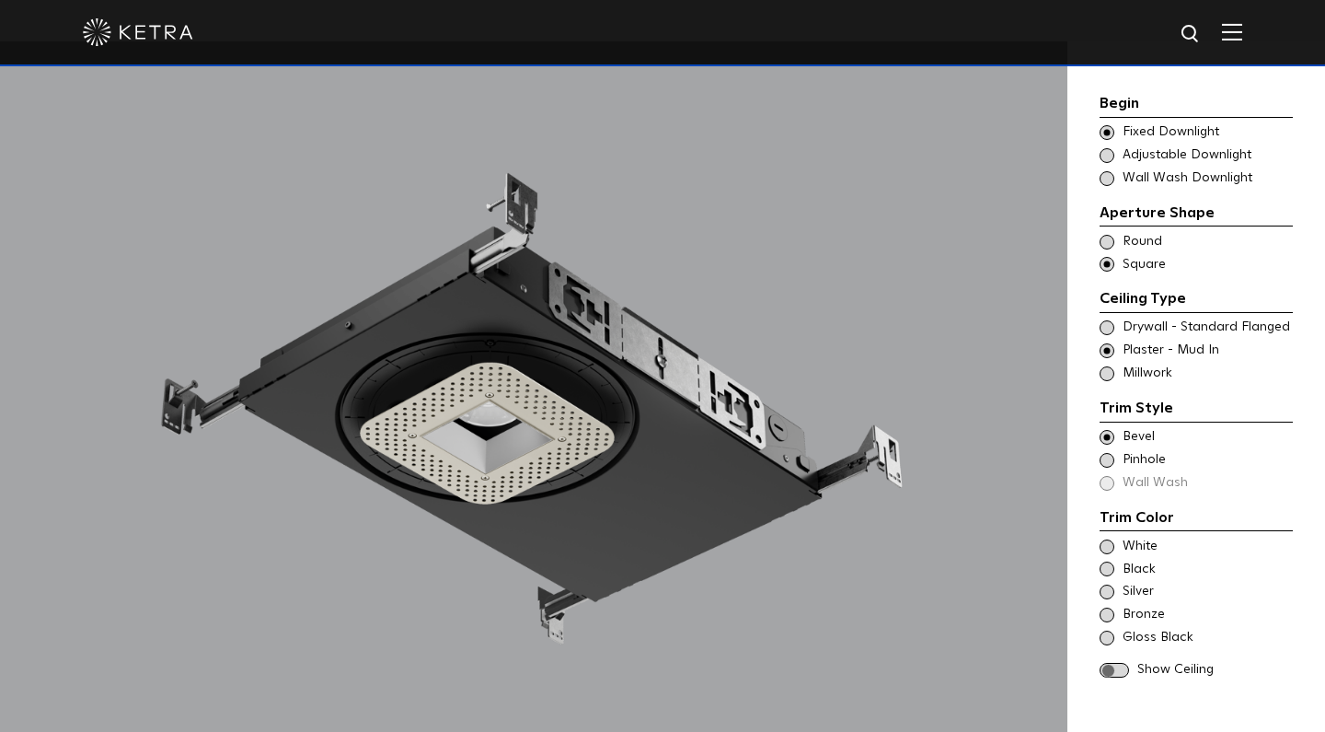
click at [1111, 584] on span at bounding box center [1107, 591] width 15 height 15
click at [1109, 607] on span at bounding box center [1107, 614] width 15 height 15
click at [1121, 663] on span at bounding box center [1114, 671] width 29 height 16
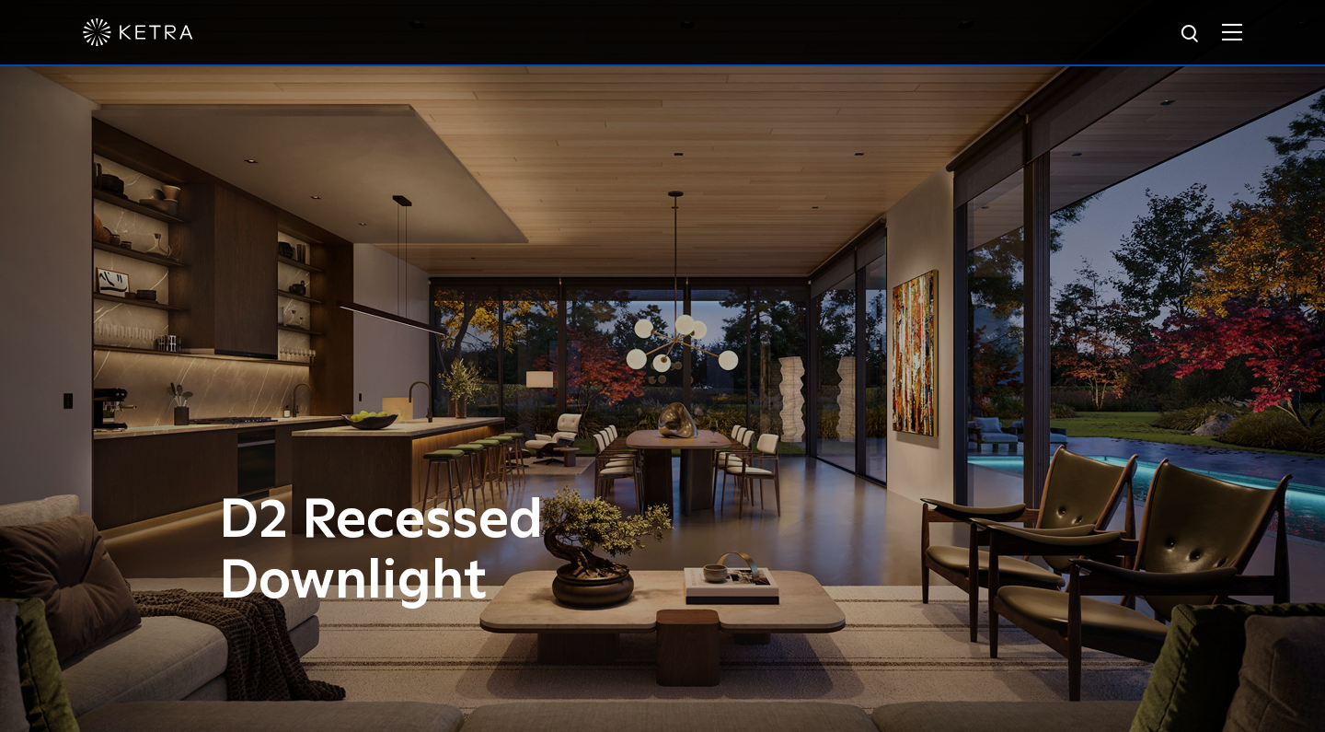
scroll to position [0, 0]
click at [597, 380] on div "D2 Recessed Downlight" at bounding box center [662, 366] width 1325 height 732
